Goal: Check status: Check status

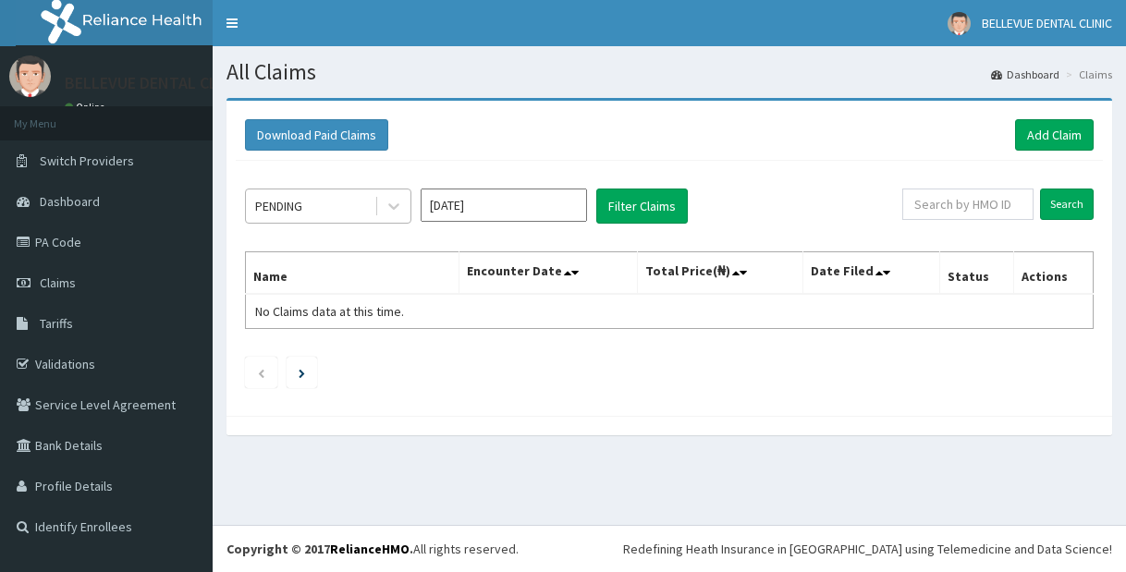
click at [343, 222] on div "PENDING" at bounding box center [328, 206] width 166 height 35
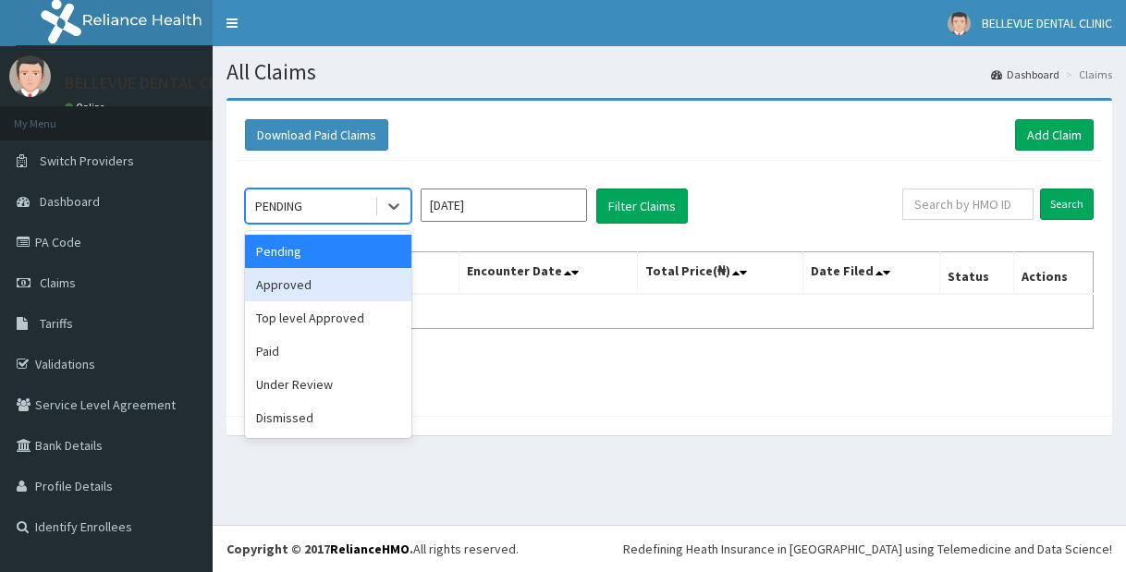
click at [332, 289] on div "Approved" at bounding box center [328, 284] width 166 height 33
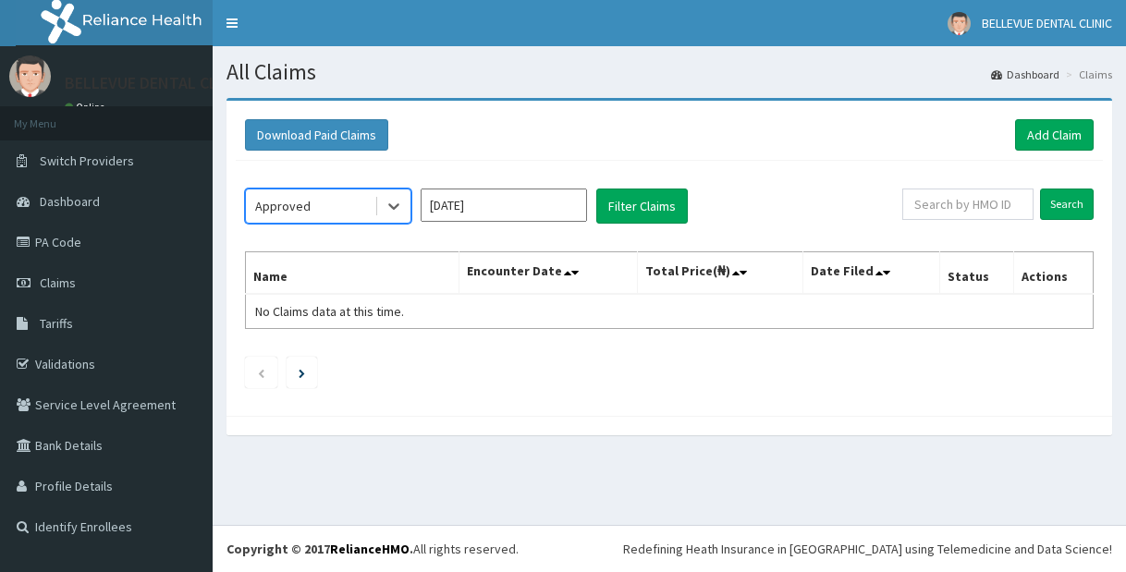
click at [511, 207] on input "[DATE]" at bounding box center [504, 205] width 166 height 33
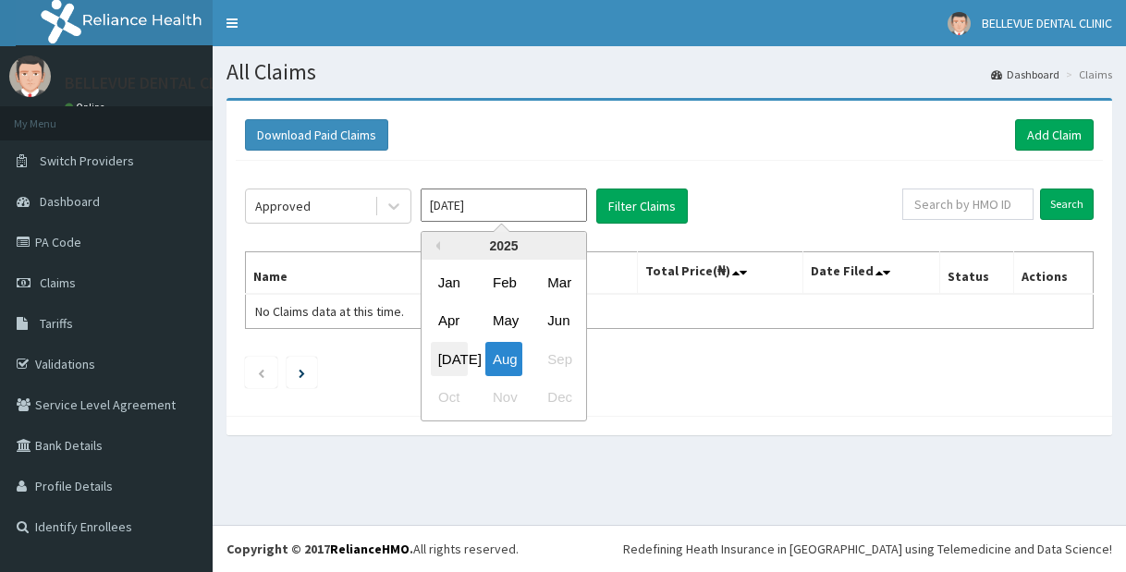
click at [456, 360] on div "[DATE]" at bounding box center [449, 359] width 37 height 34
type input "[DATE]"
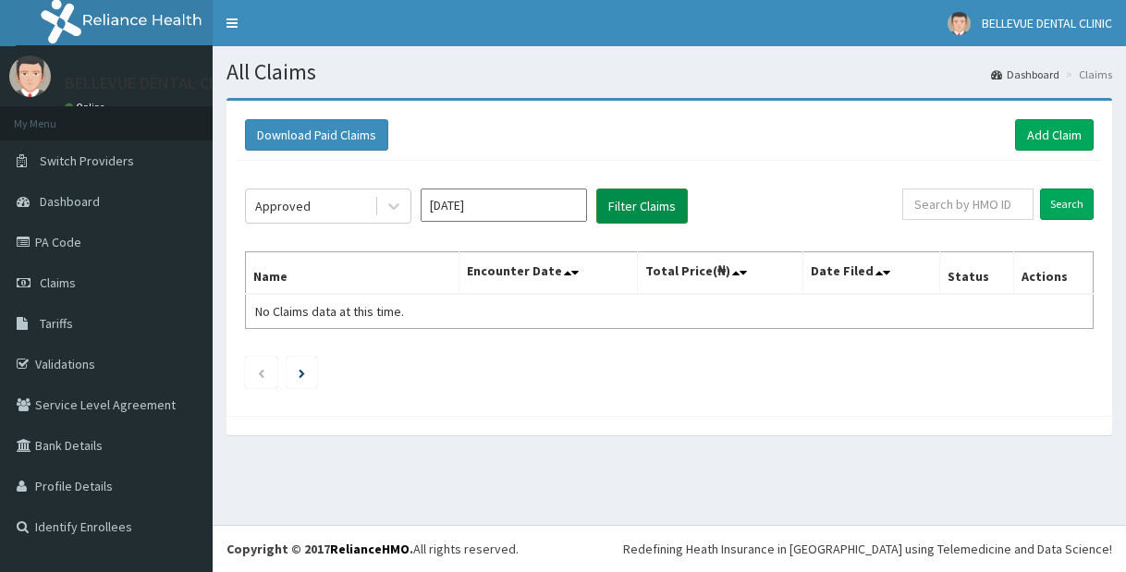
click at [637, 207] on button "Filter Claims" at bounding box center [643, 206] width 92 height 35
click at [636, 208] on button "Filter Claims" at bounding box center [643, 206] width 92 height 35
click at [638, 207] on button "Filter Claims" at bounding box center [643, 206] width 92 height 35
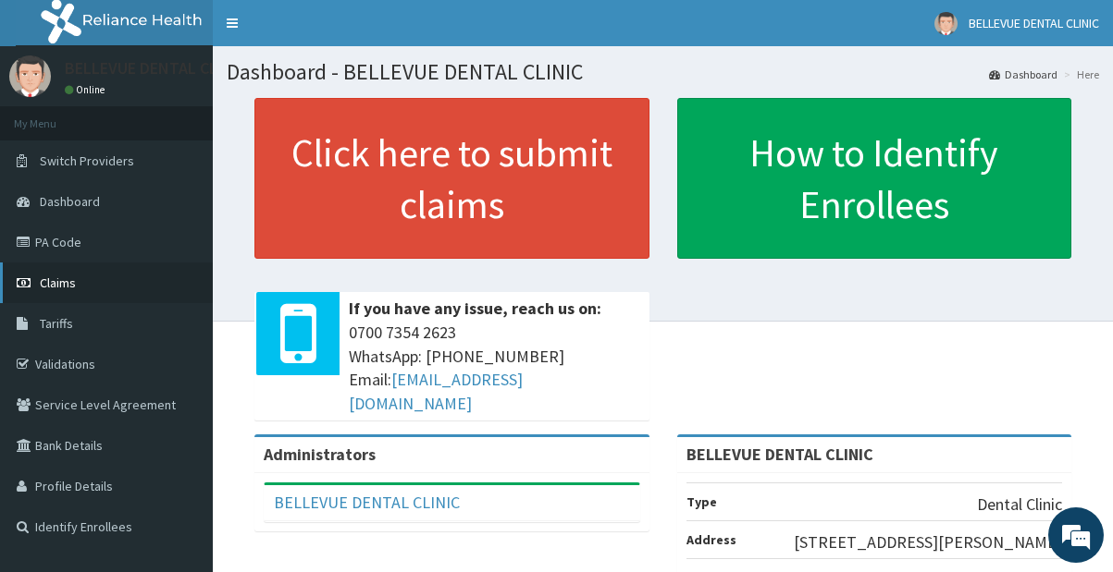
click at [72, 285] on span "Claims" at bounding box center [58, 283] width 36 height 17
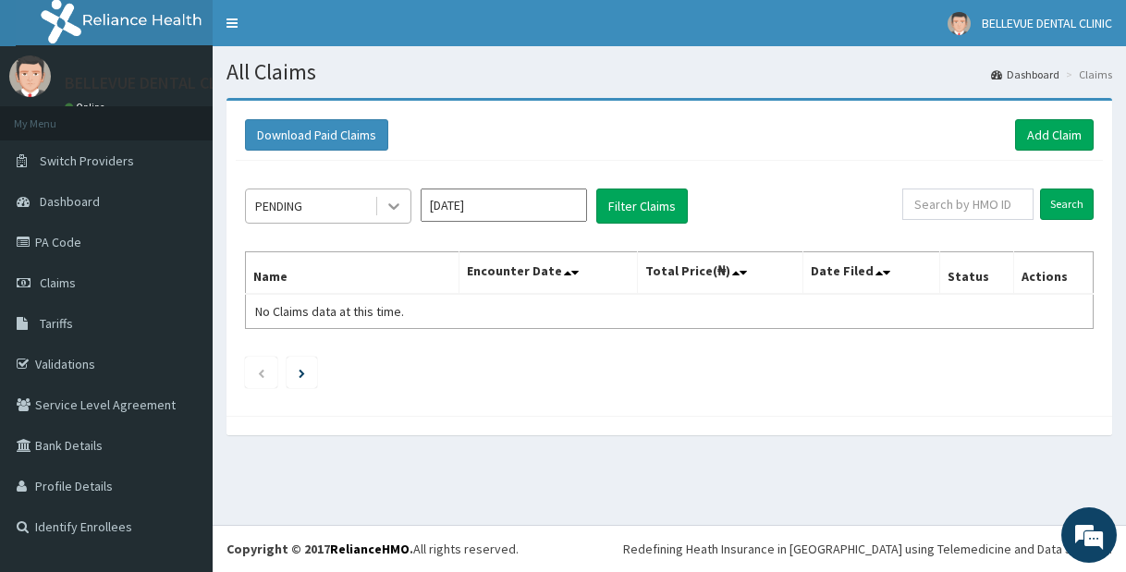
click at [389, 215] on icon at bounding box center [394, 206] width 18 height 18
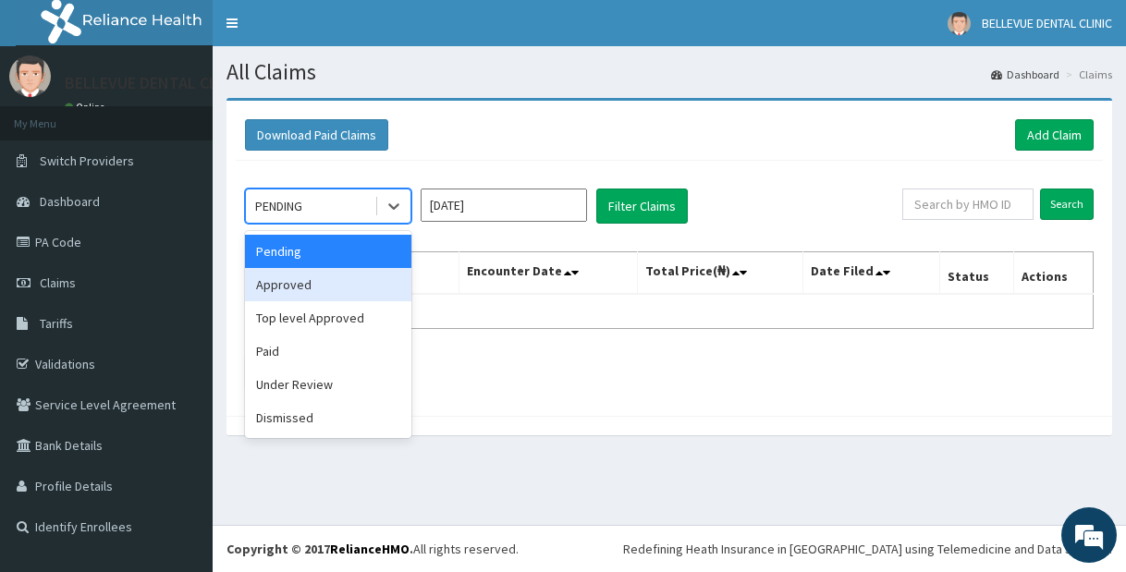
click at [339, 288] on div "Approved" at bounding box center [328, 284] width 166 height 33
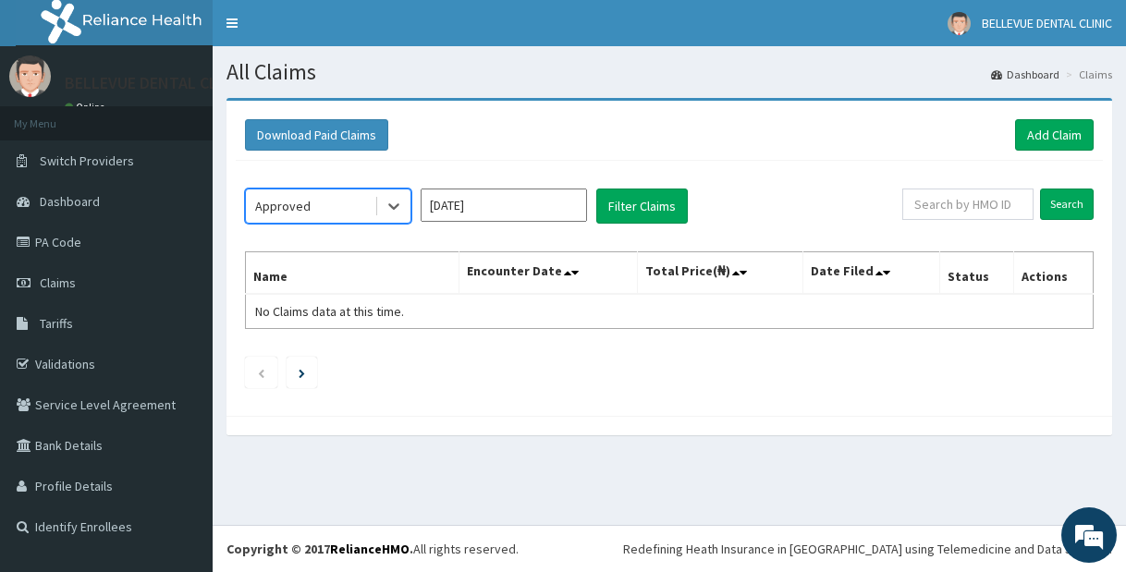
click at [519, 217] on input "[DATE]" at bounding box center [504, 205] width 166 height 33
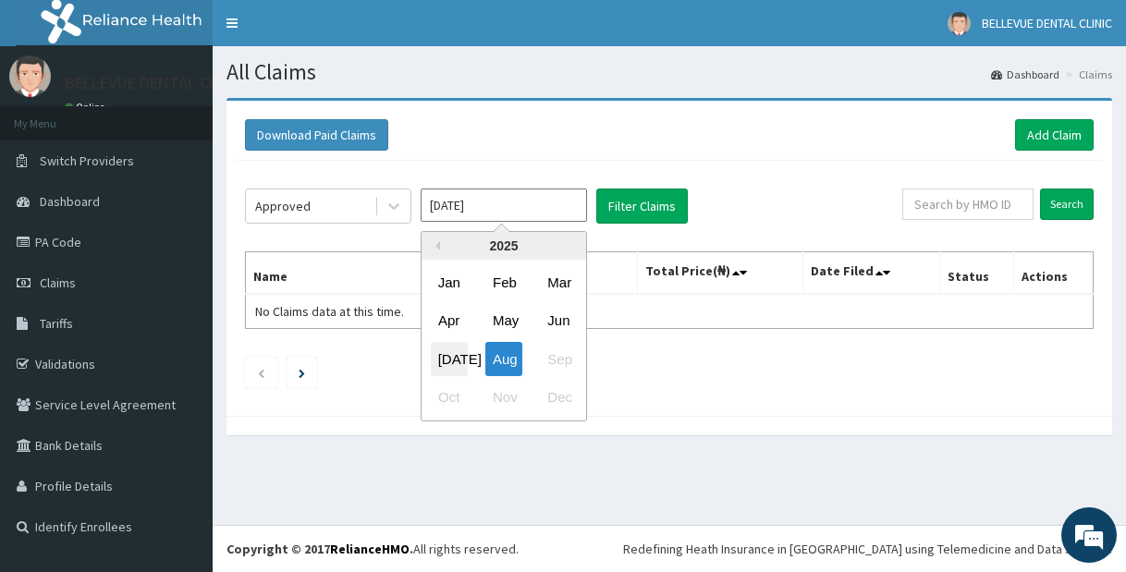
click at [453, 362] on div "[DATE]" at bounding box center [449, 359] width 37 height 34
type input "[DATE]"
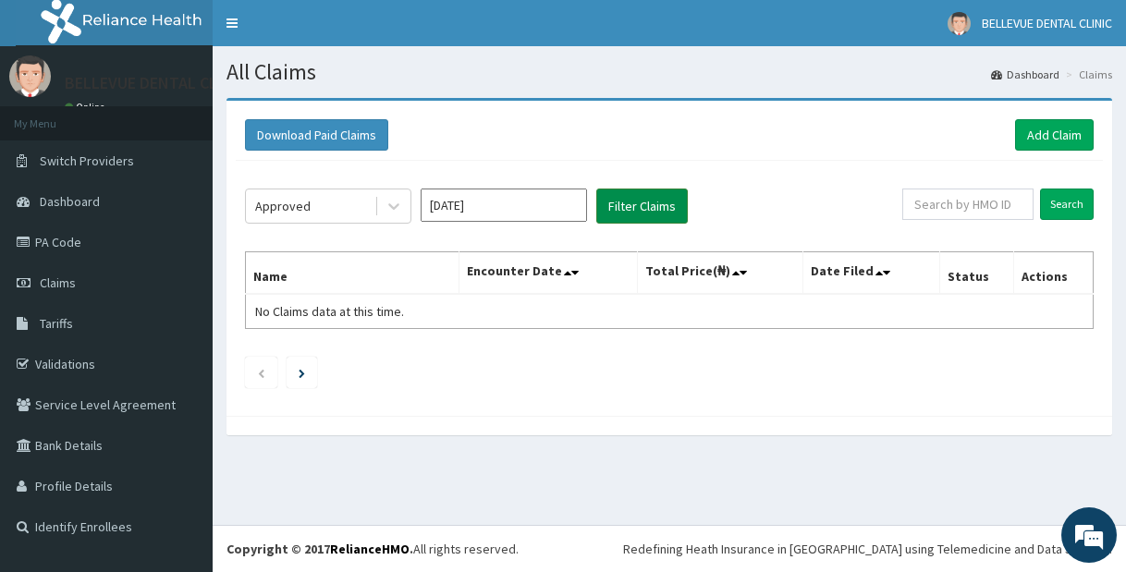
click at [622, 206] on button "Filter Claims" at bounding box center [643, 206] width 92 height 35
